Goal: Answer question/provide support: Share knowledge or assist other users

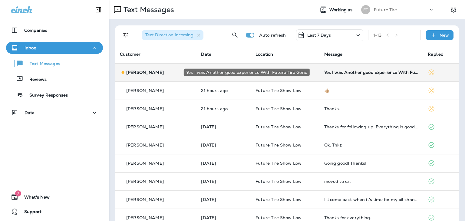
click at [325, 72] on div "Yes I was Another good experience With Future Tire Gene" at bounding box center [372, 72] width 94 height 5
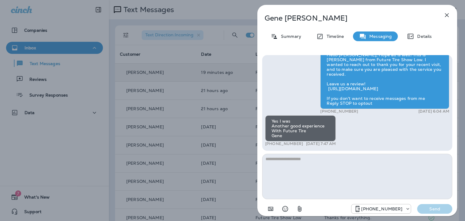
scroll to position [-4, 0]
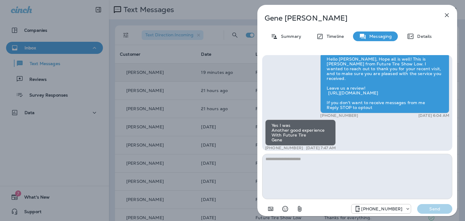
click at [451, 15] on icon "button" at bounding box center [447, 15] width 7 height 7
